Goal: Information Seeking & Learning: Understand process/instructions

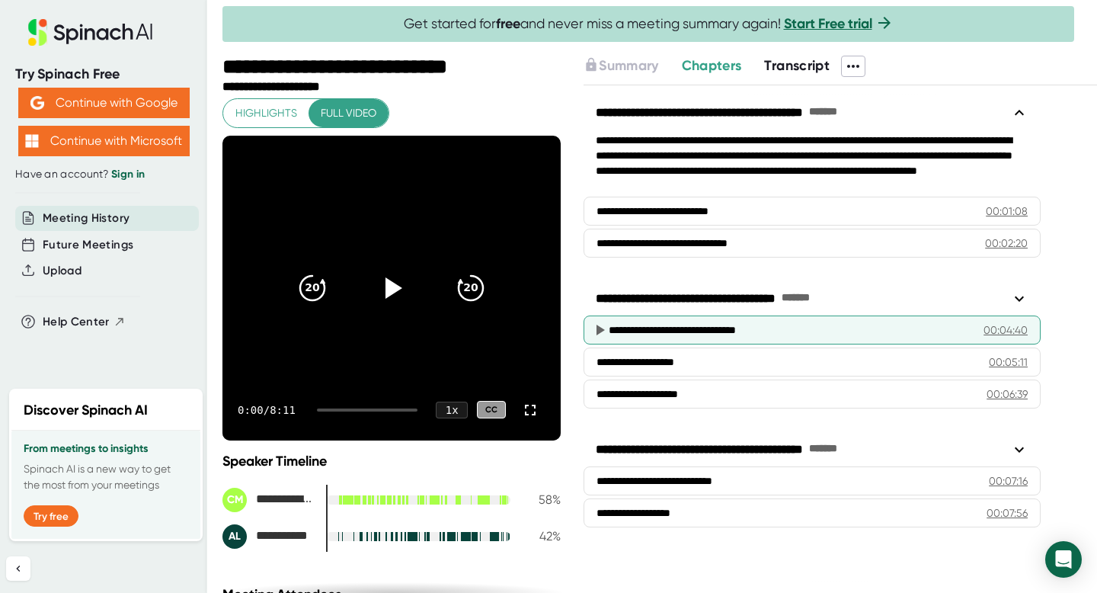
click at [707, 333] on div "**********" at bounding box center [790, 329] width 363 height 15
